Goal: Use online tool/utility

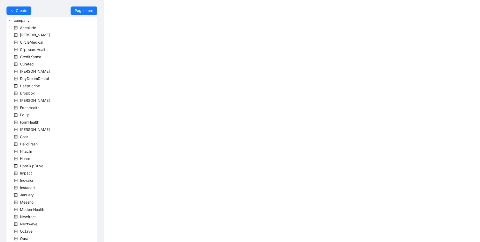
scroll to position [94, 0]
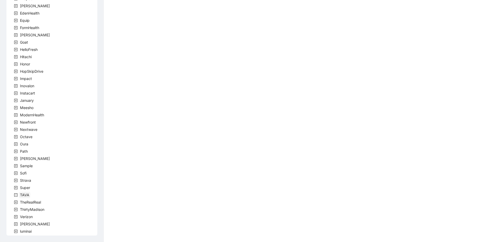
click at [23, 196] on span "TAVA" at bounding box center [24, 195] width 9 height 4
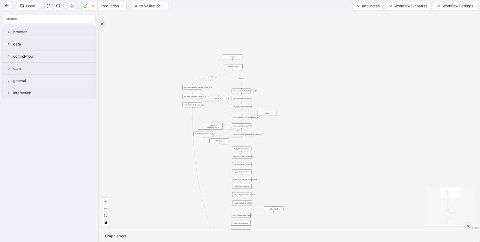
click at [86, 6] on icon "play-circle" at bounding box center [85, 6] width 4 height 4
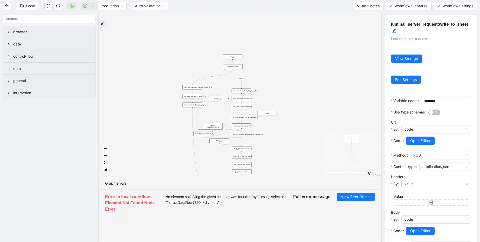
click at [370, 175] on icon "double-right" at bounding box center [370, 174] width 4 height 4
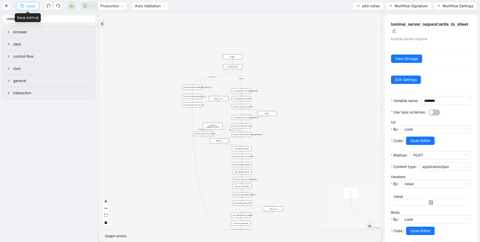
click at [30, 5] on span "Local" at bounding box center [30, 6] width 9 height 6
click at [87, 8] on button "button" at bounding box center [85, 6] width 8 height 8
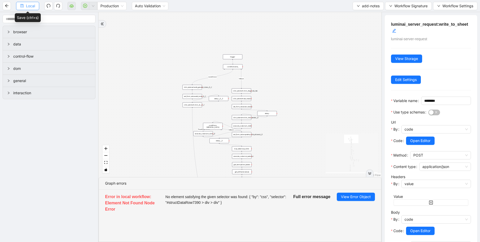
click at [29, 9] on button "Local" at bounding box center [27, 6] width 23 height 8
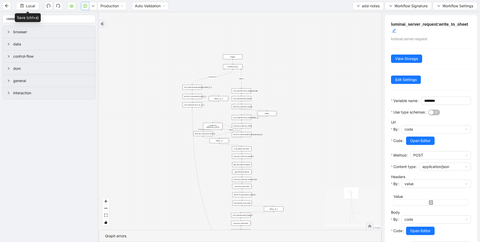
click at [83, 6] on button "button" at bounding box center [85, 6] width 8 height 8
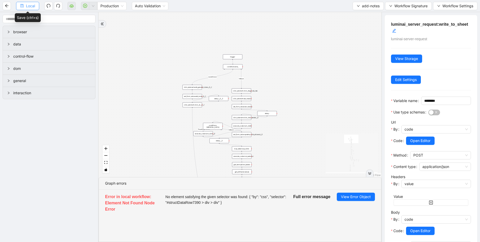
click at [30, 8] on span "Local" at bounding box center [30, 6] width 9 height 6
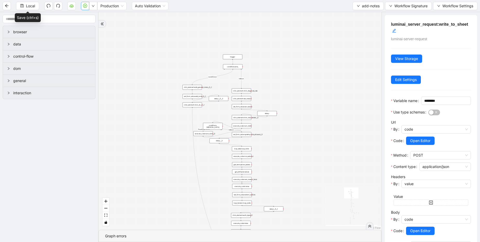
click at [85, 8] on icon "play-circle" at bounding box center [85, 6] width 4 height 4
